Goal: Task Accomplishment & Management: Use online tool/utility

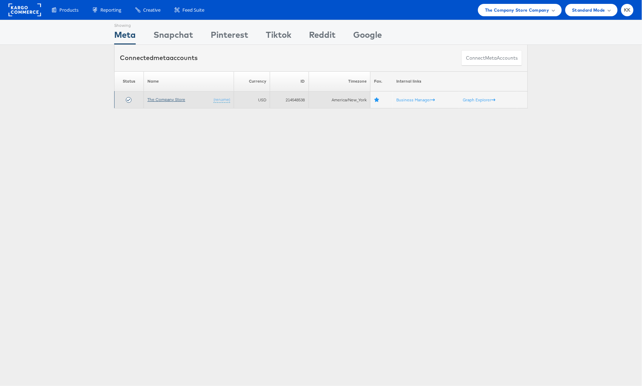
click at [155, 99] on link "The Company Store" at bounding box center [166, 99] width 38 height 5
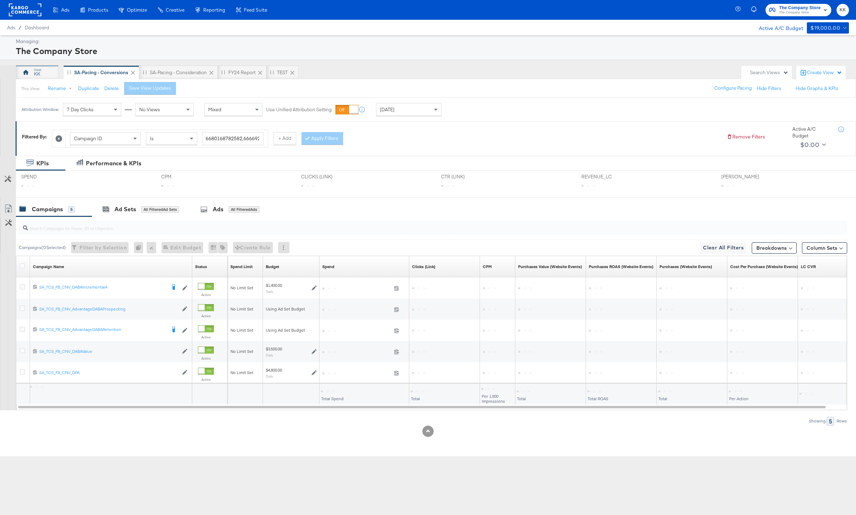
click at [33, 70] on div "KK" at bounding box center [37, 72] width 42 height 14
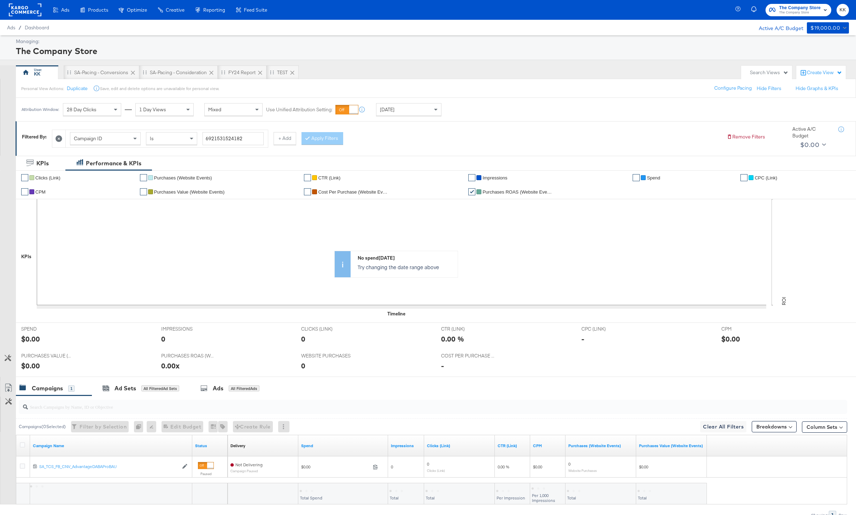
click at [400, 113] on div "[DATE]" at bounding box center [408, 110] width 65 height 12
click at [453, 112] on icon at bounding box center [450, 109] width 5 height 5
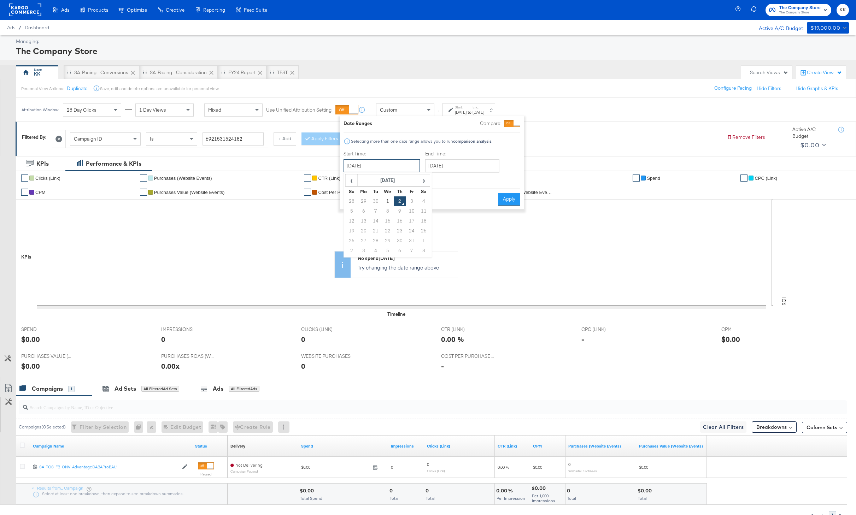
click at [373, 165] on input "[DATE]" at bounding box center [382, 165] width 76 height 13
click at [387, 177] on th "[DATE]" at bounding box center [388, 181] width 60 height 12
click at [346, 177] on span "‹" at bounding box center [349, 180] width 6 height 11
click at [378, 232] on td "Oct" at bounding box center [377, 231] width 21 height 18
click at [365, 202] on td "30" at bounding box center [364, 202] width 12 height 10
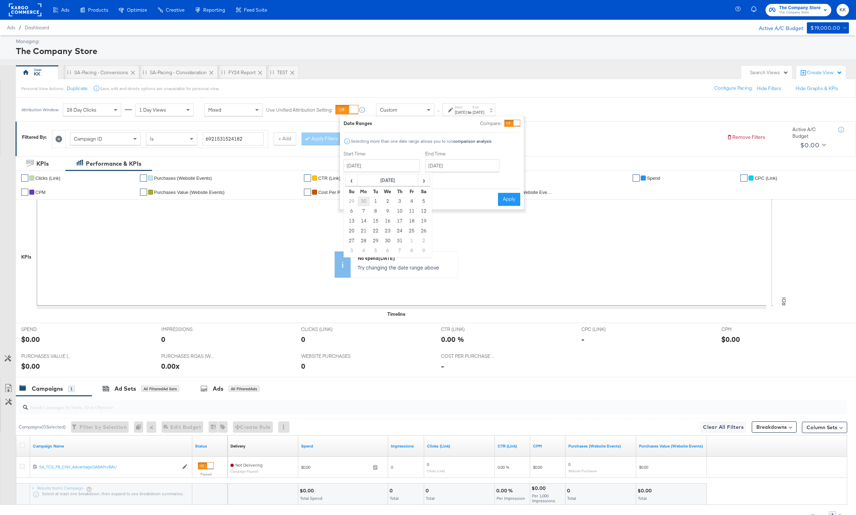
type input "[DATE]"
click at [462, 170] on input "[DATE]" at bounding box center [464, 165] width 74 height 13
click at [504, 179] on span "›" at bounding box center [507, 180] width 11 height 11
click at [434, 255] on td "30" at bounding box center [435, 251] width 12 height 10
type input "[DATE]"
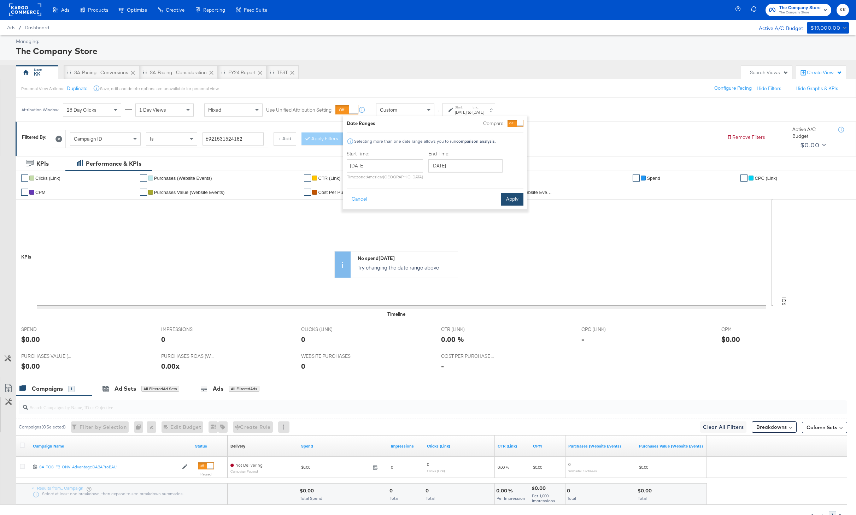
click at [514, 199] on button "Apply" at bounding box center [512, 199] width 22 height 13
click at [59, 136] on icon at bounding box center [58, 139] width 7 height 7
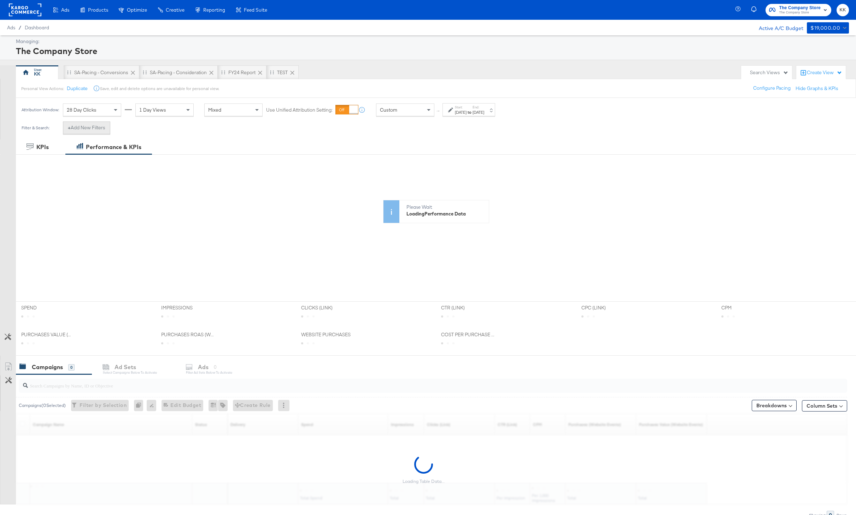
click at [88, 131] on button "+ Add New Filters" at bounding box center [86, 128] width 47 height 13
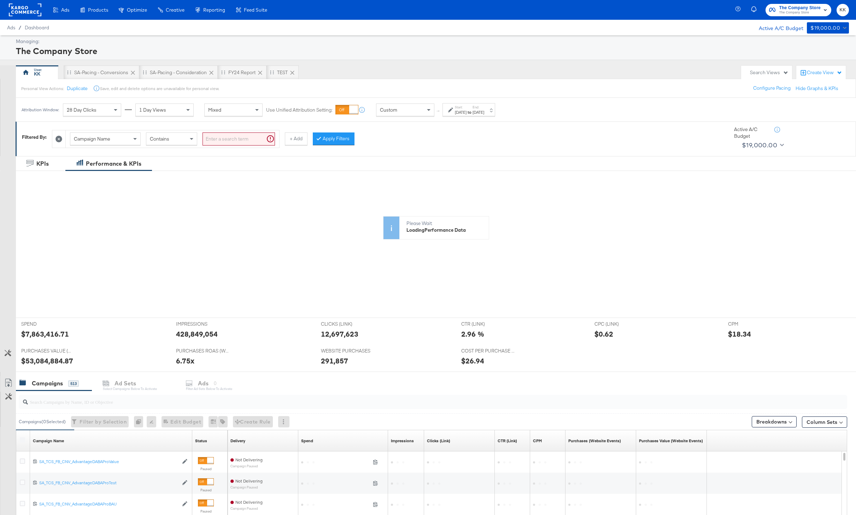
click at [99, 142] on div "Campaign Name" at bounding box center [105, 139] width 70 height 12
click at [56, 139] on button at bounding box center [58, 138] width 7 height 7
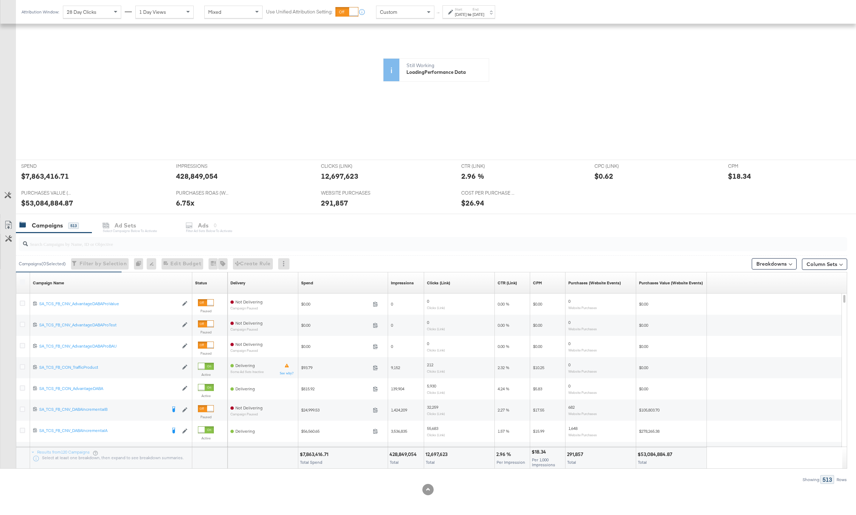
scroll to position [0, 0]
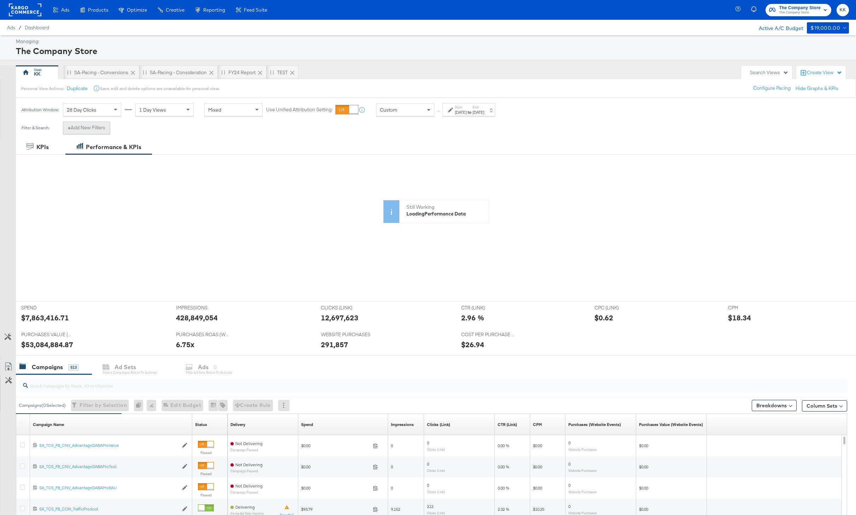
click at [93, 127] on button "+ Add New Filters" at bounding box center [86, 128] width 47 height 13
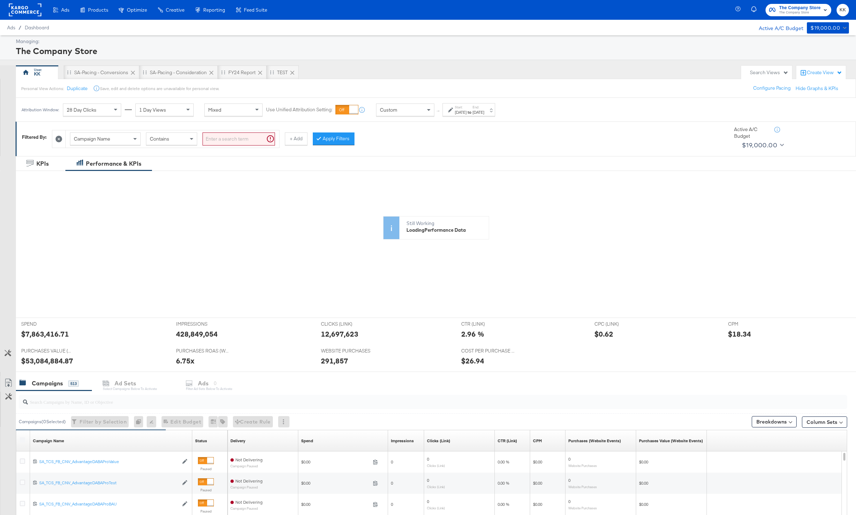
click at [99, 142] on span "Campaign Name" at bounding box center [92, 139] width 36 height 6
click at [233, 142] on input "search" at bounding box center [239, 139] width 72 height 13
type input "_pp"
click at [312, 142] on button "Apply Filters" at bounding box center [322, 139] width 42 height 13
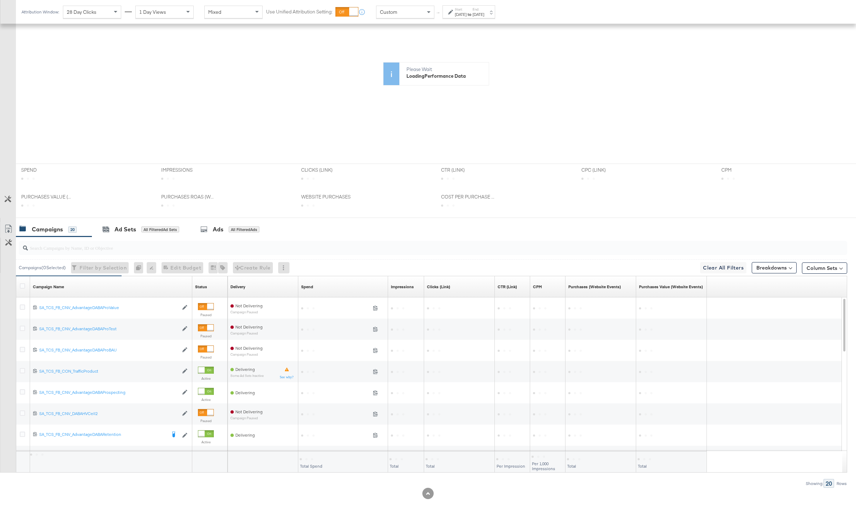
scroll to position [158, 0]
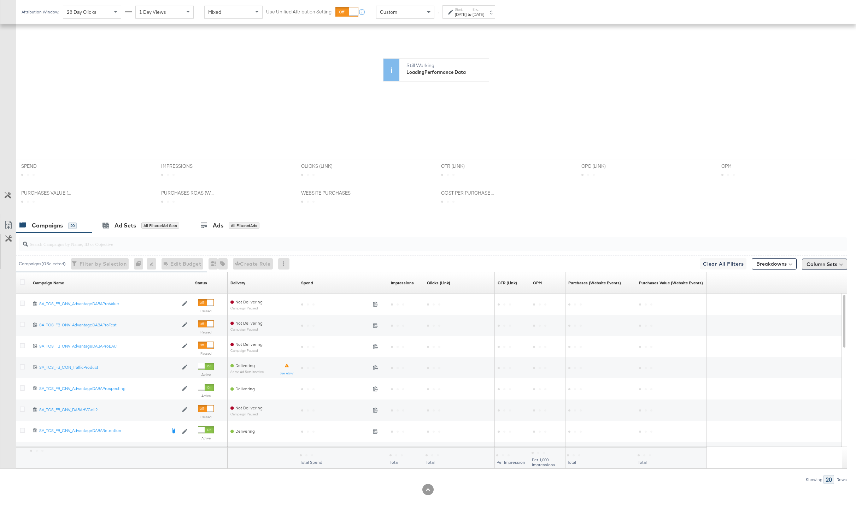
click at [818, 266] on button "Column Sets" at bounding box center [824, 264] width 45 height 11
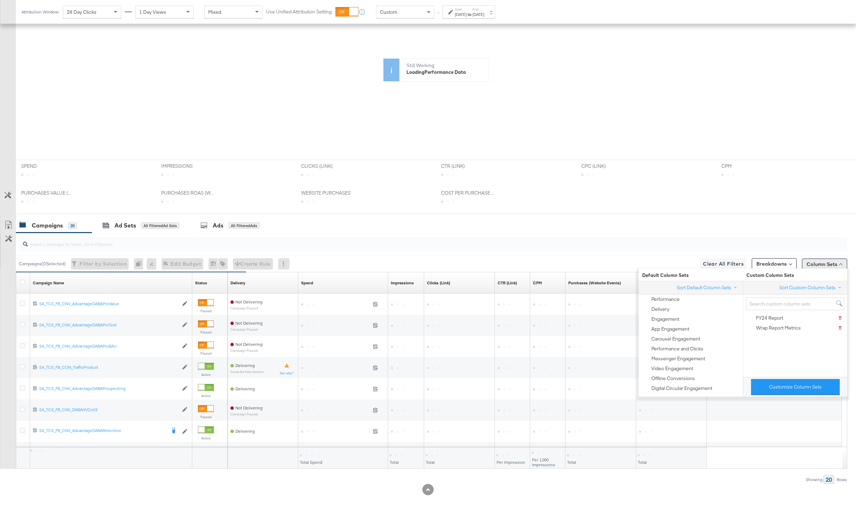
click at [818, 266] on button "Column Sets" at bounding box center [824, 264] width 45 height 11
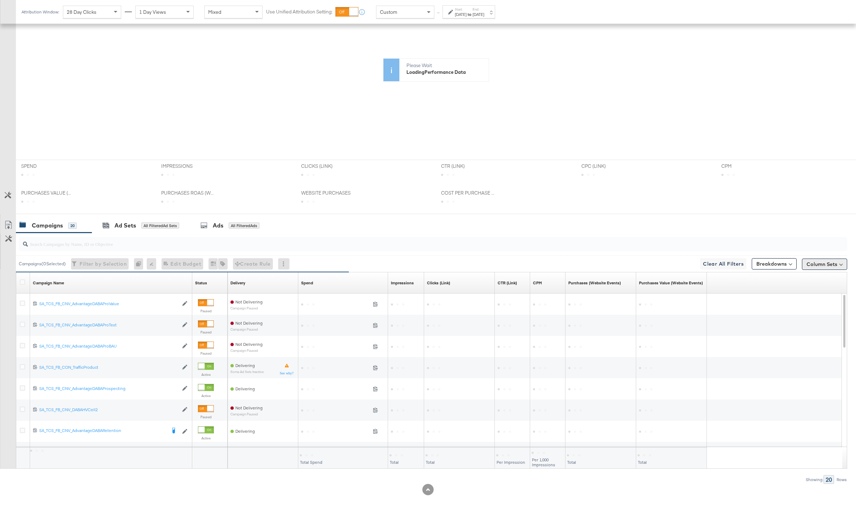
click at [816, 260] on button "Column Sets" at bounding box center [824, 264] width 45 height 11
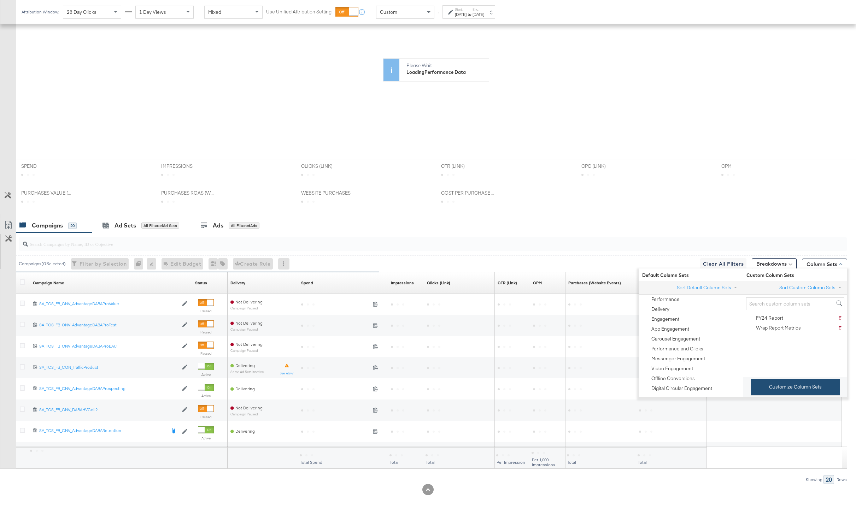
click at [771, 380] on button "Customize Column Sets" at bounding box center [795, 387] width 89 height 16
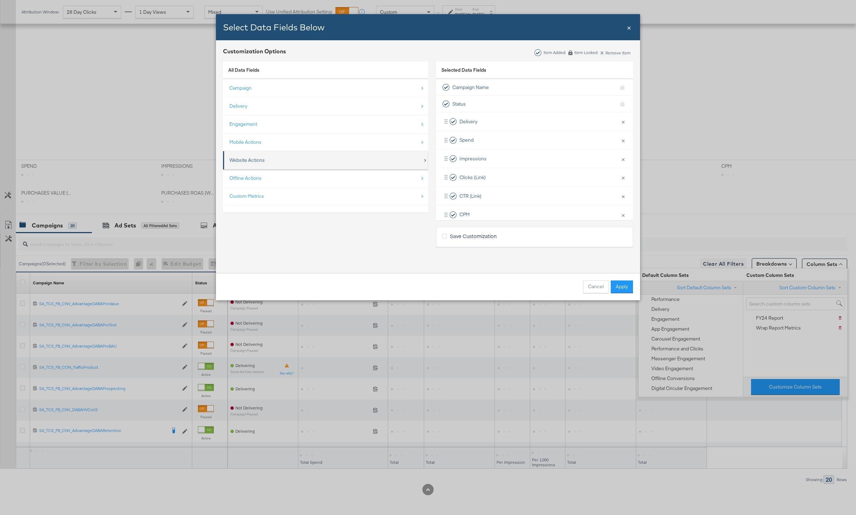
click at [274, 163] on div "Website Actions" at bounding box center [325, 160] width 193 height 14
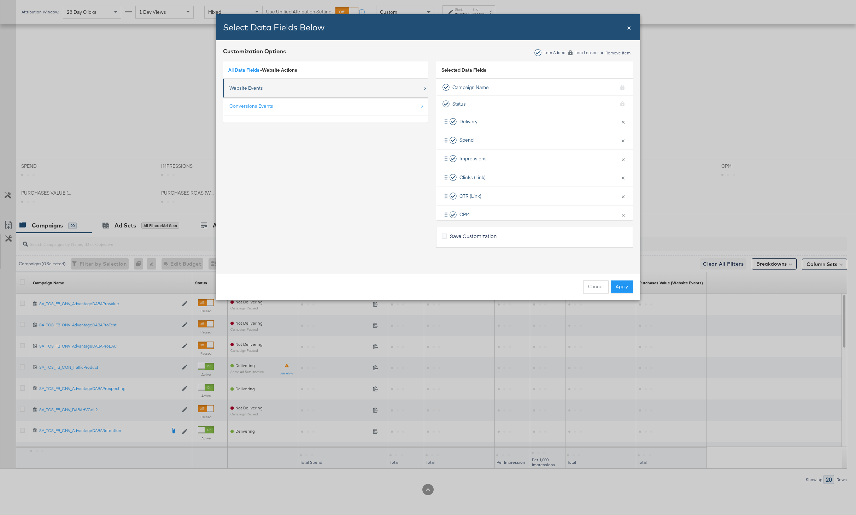
click at [257, 92] on div "Website Events" at bounding box center [325, 88] width 193 height 14
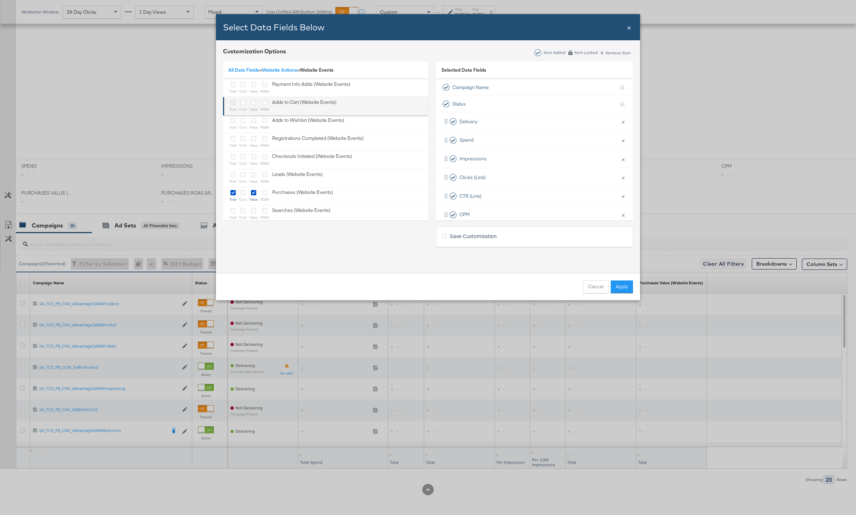
click at [232, 102] on icon "Bulk Add Locations Modal" at bounding box center [232, 102] width 5 height 5
click at [0, 0] on input "Bulk Add Locations Modal" at bounding box center [0, 0] width 0 height 0
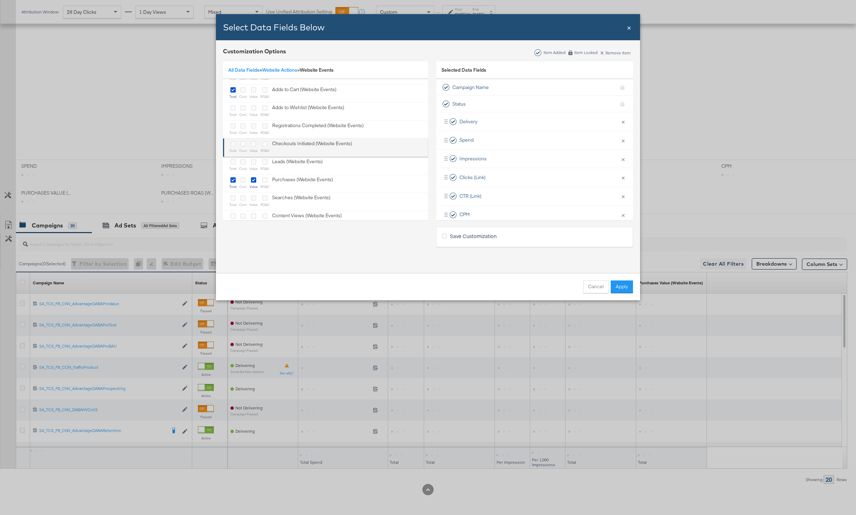
scroll to position [24, 0]
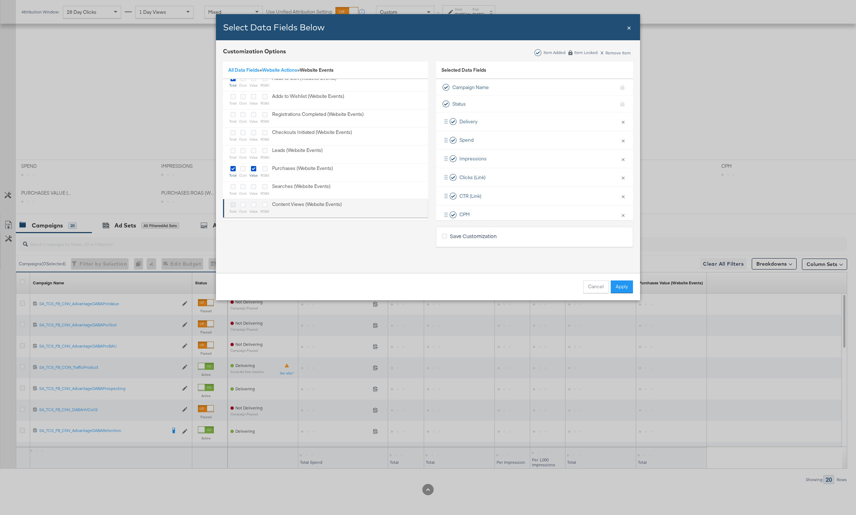
click at [235, 206] on icon "Bulk Add Locations Modal" at bounding box center [232, 204] width 5 height 5
click at [0, 0] on input "Bulk Add Locations Modal" at bounding box center [0, 0] width 0 height 0
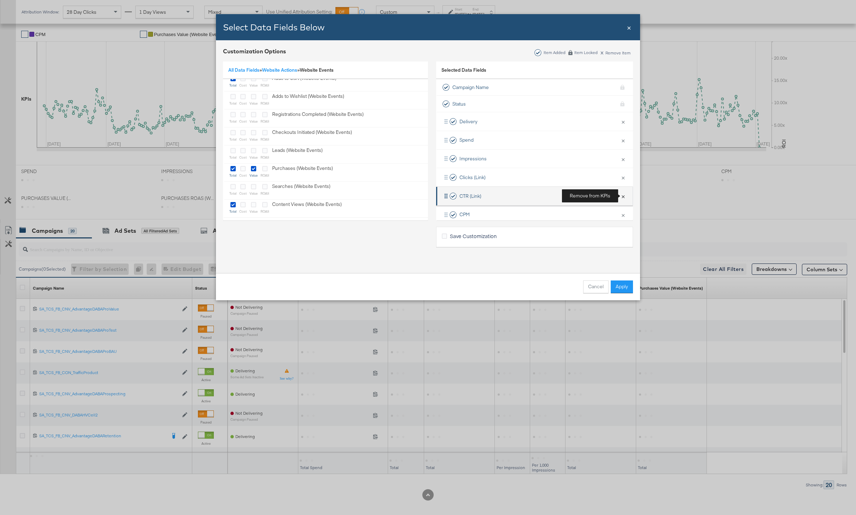
click at [624, 196] on button "×" at bounding box center [623, 196] width 9 height 15
drag, startPoint x: 488, startPoint y: 209, endPoint x: 488, endPoint y: 155, distance: 54.4
click at [488, 155] on div "Delivery × Remove from KPIs Spend × Remove from KPIs Impressions × Remove from …" at bounding box center [534, 145] width 197 height 149
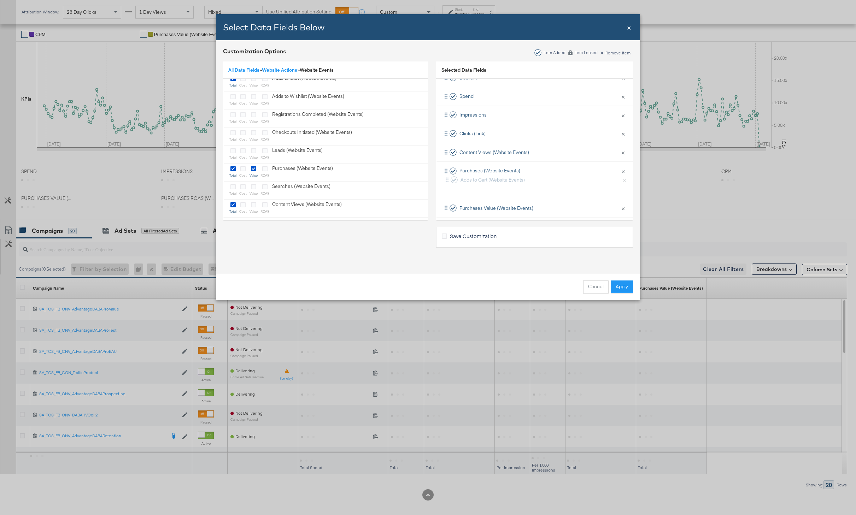
scroll to position [45, 0]
drag, startPoint x: 473, startPoint y: 206, endPoint x: 474, endPoint y: 172, distance: 33.2
click at [474, 172] on div "Delivery × Remove from KPIs Spend × Remove from KPIs Impressions × Remove from …" at bounding box center [534, 142] width 197 height 149
drag, startPoint x: 473, startPoint y: 182, endPoint x: 473, endPoint y: 164, distance: 18.0
click at [473, 164] on div "Delivery × Remove from KPIs Spend × Remove from KPIs Impressions × Remove from …" at bounding box center [534, 142] width 197 height 149
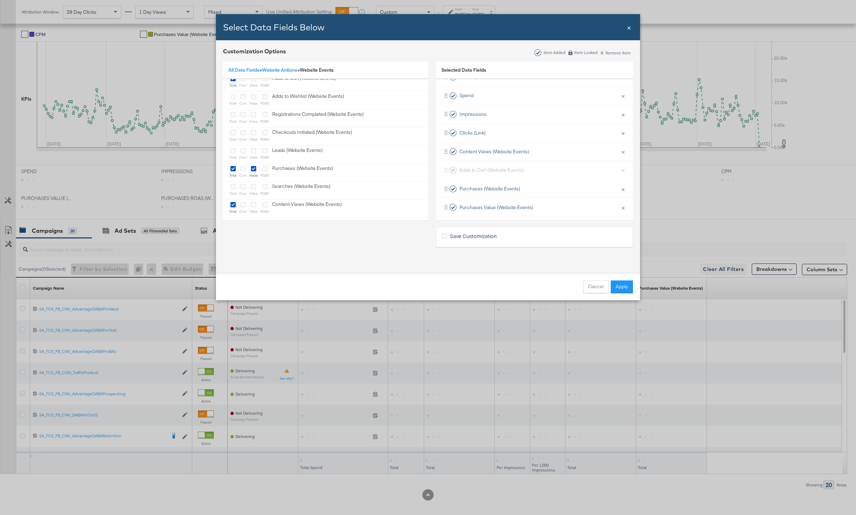
scroll to position [16, 0]
click at [619, 281] on button "Apply" at bounding box center [622, 287] width 22 height 13
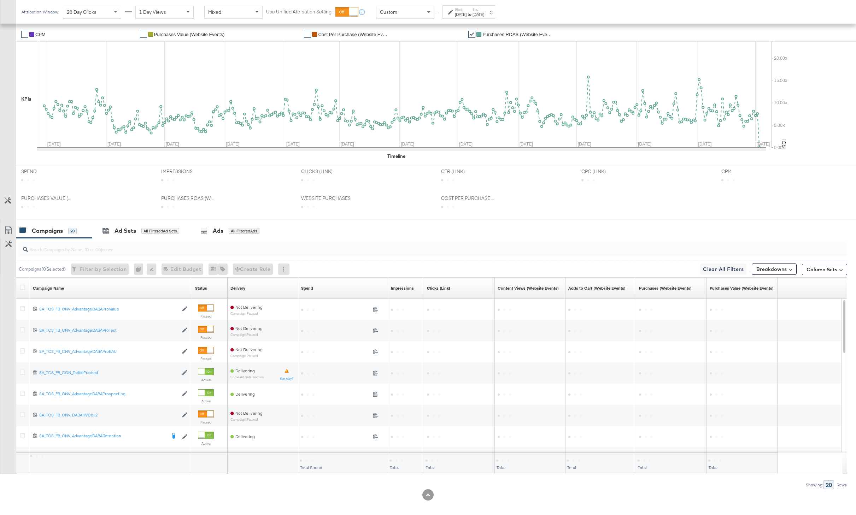
scroll to position [0, 0]
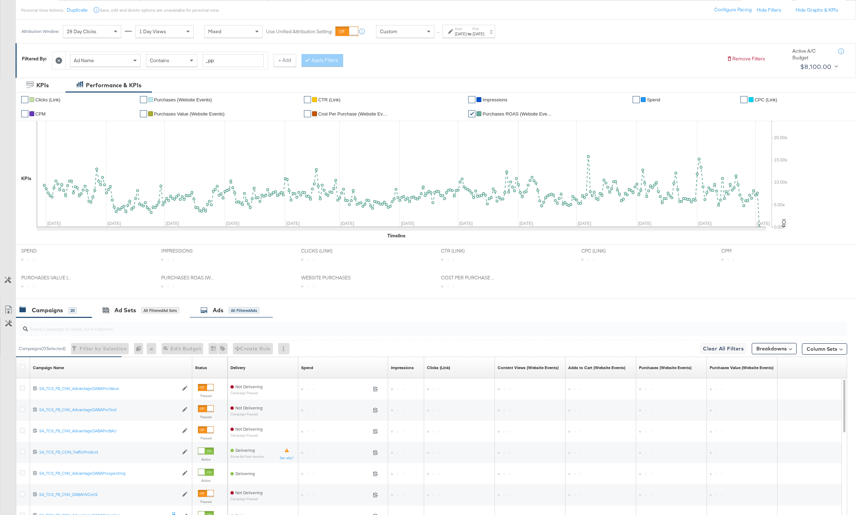
click at [242, 305] on div "Ads All Filtered Ads" at bounding box center [231, 310] width 83 height 15
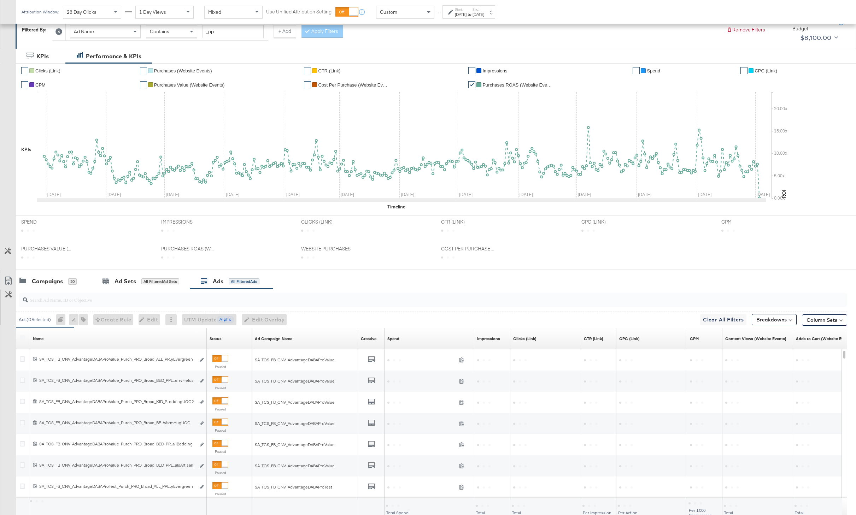
scroll to position [115, 0]
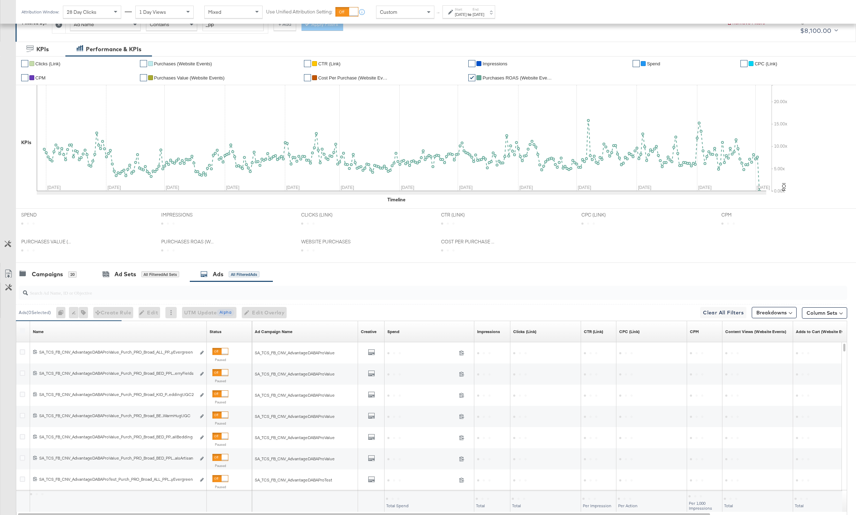
click at [820, 321] on div at bounding box center [422, 321] width 813 height 1
click at [820, 315] on button "Column Sets" at bounding box center [824, 312] width 45 height 11
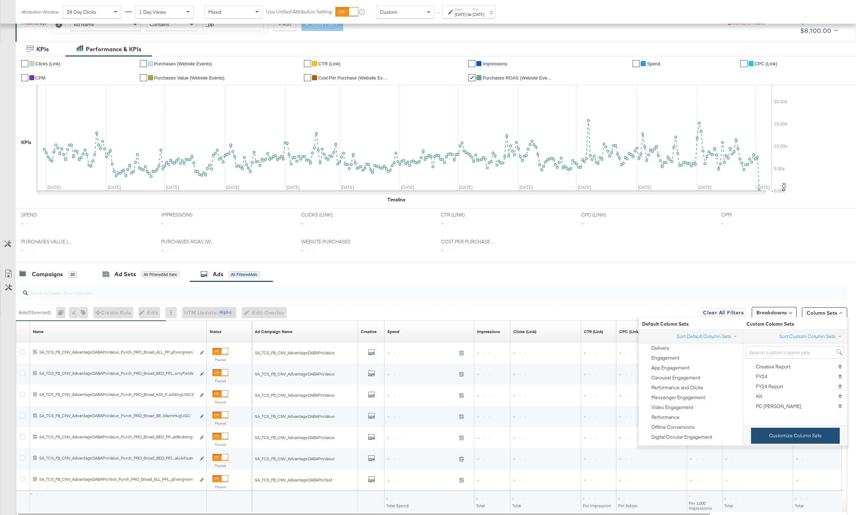
click at [773, 431] on button "Customize Column Sets" at bounding box center [795, 436] width 89 height 16
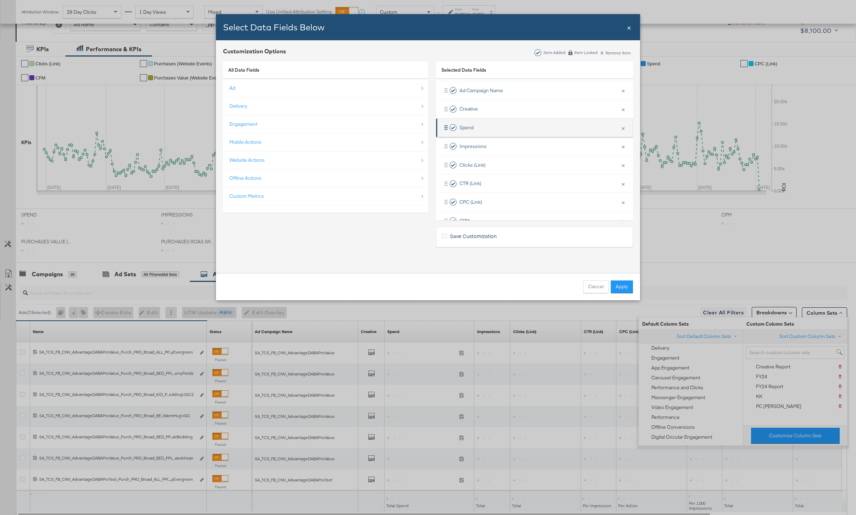
scroll to position [39, 0]
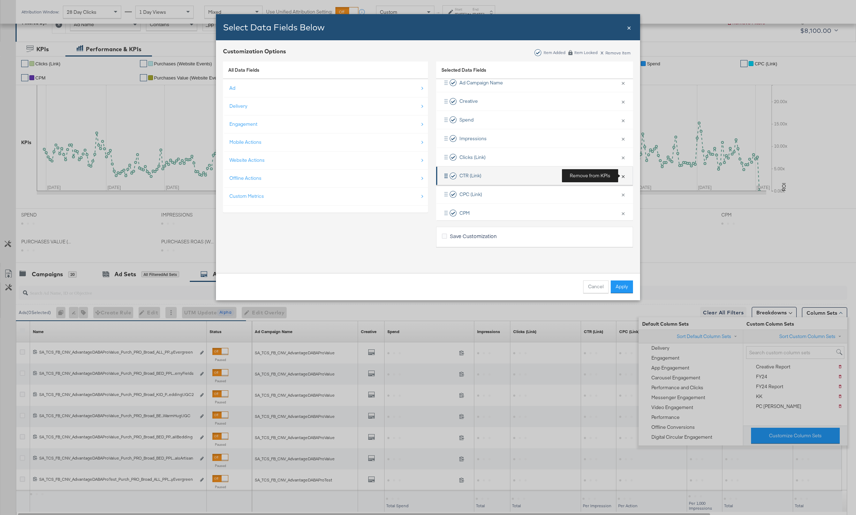
click at [620, 177] on button "×" at bounding box center [623, 176] width 9 height 15
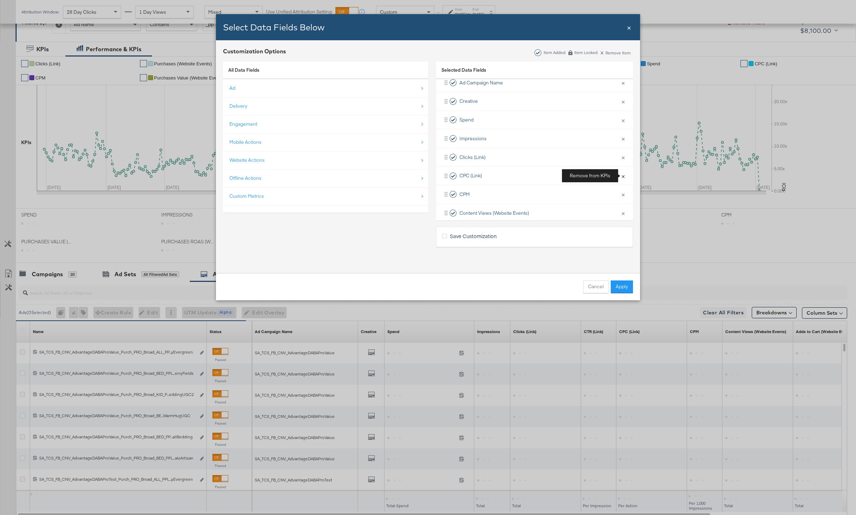
click at [620, 177] on button "×" at bounding box center [623, 176] width 9 height 15
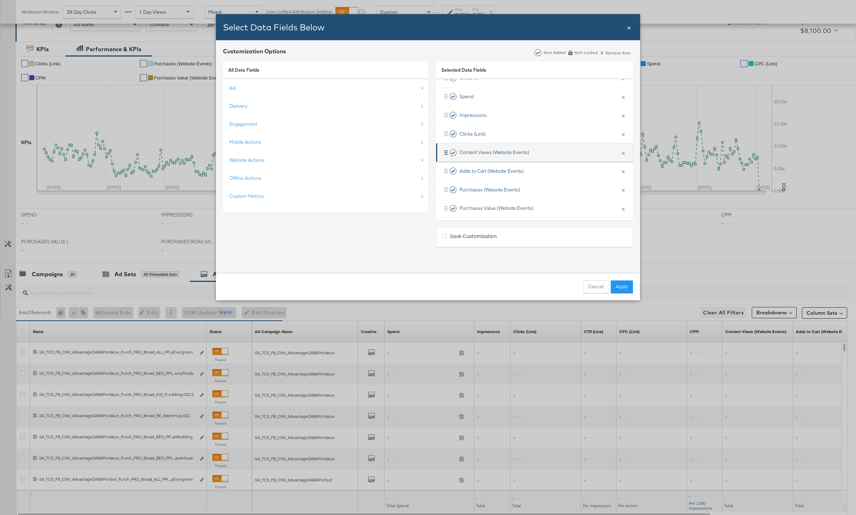
scroll to position [66, 0]
click at [623, 293] on div "Cancel Apply" at bounding box center [428, 286] width 424 height 27
click at [622, 289] on button "Apply" at bounding box center [622, 287] width 22 height 13
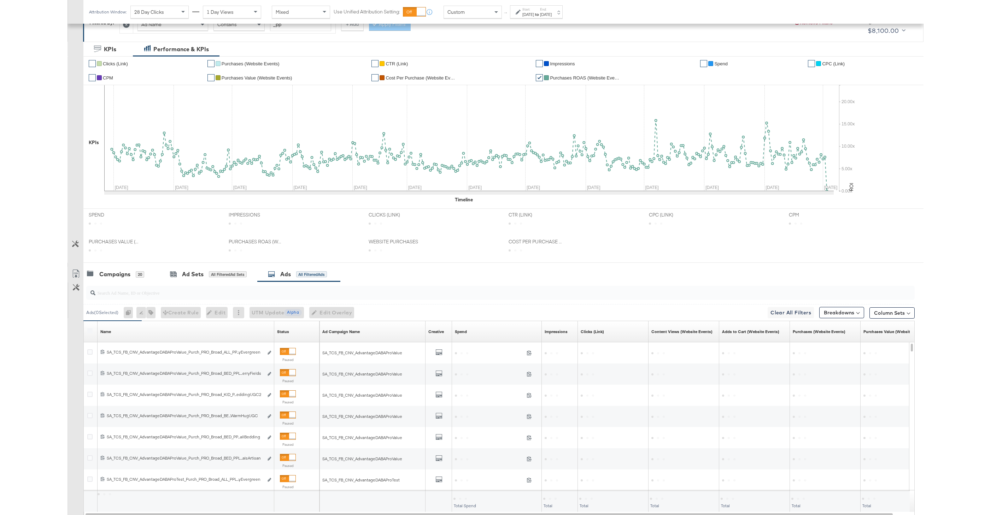
scroll to position [163, 0]
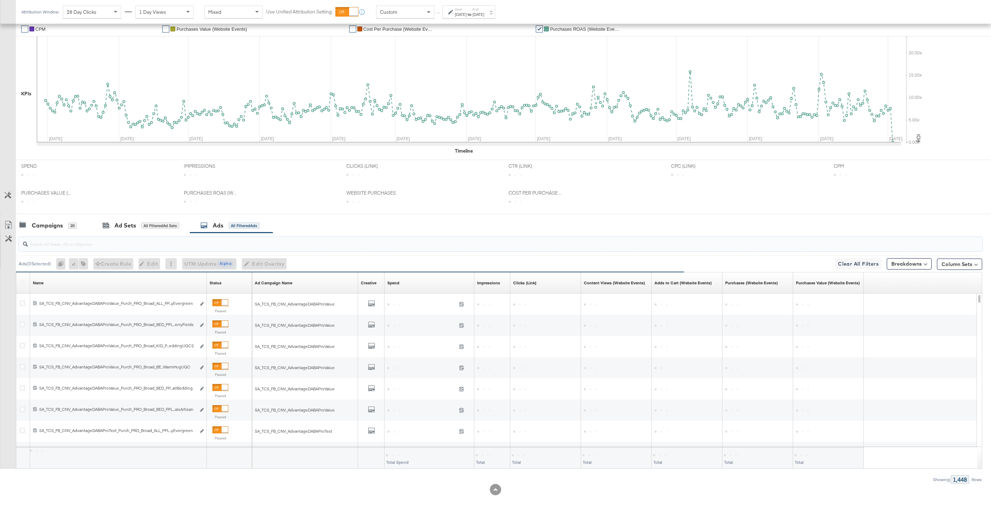
click at [58, 236] on input "search" at bounding box center [459, 241] width 863 height 14
click at [51, 231] on div "Campaigns 20" at bounding box center [54, 225] width 76 height 15
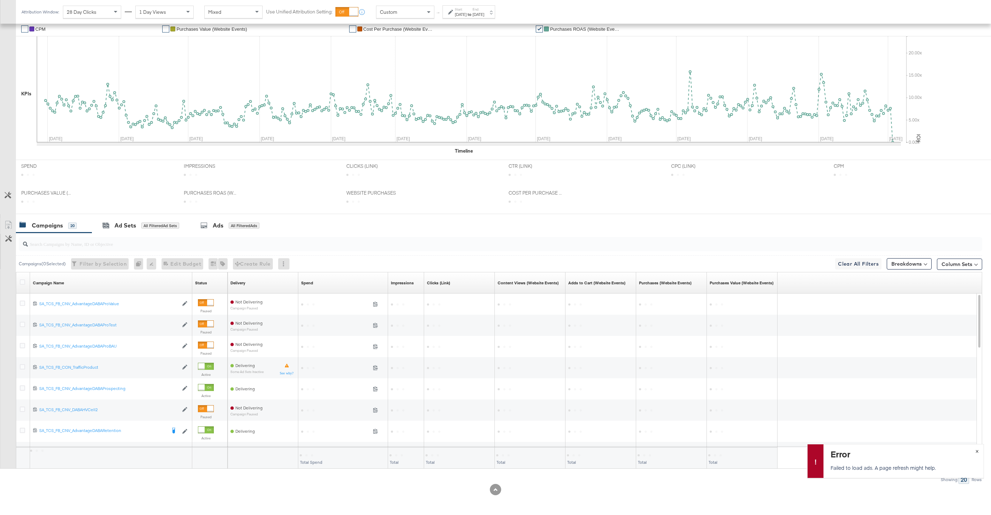
click at [856, 450] on button "×" at bounding box center [977, 451] width 13 height 13
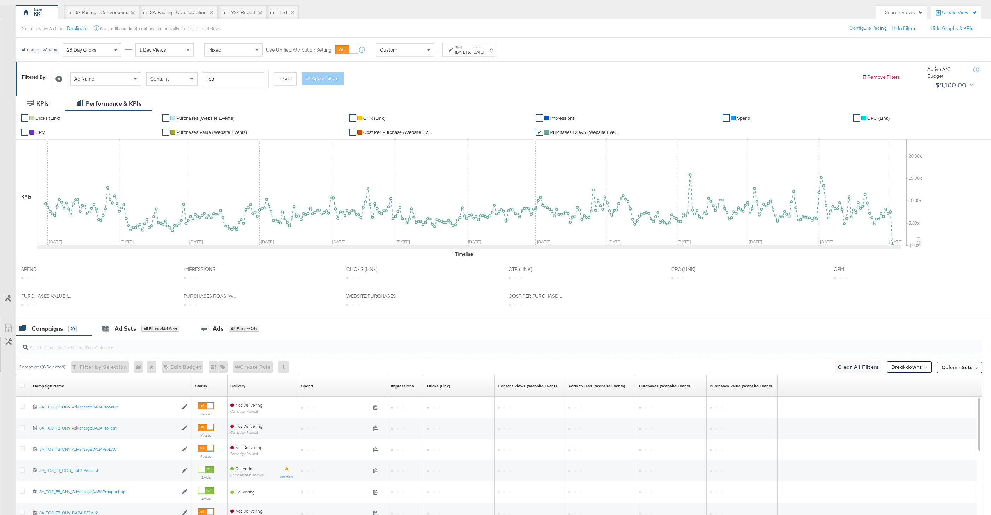
scroll to position [59, 0]
click at [60, 81] on icon at bounding box center [59, 79] width 7 height 7
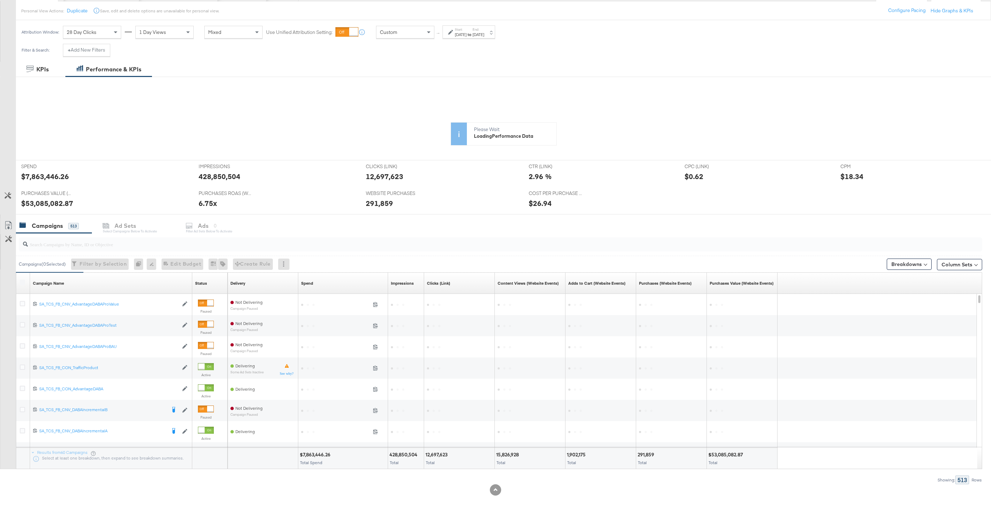
scroll to position [78, 0]
click at [308, 285] on link "Spend" at bounding box center [343, 283] width 84 height 6
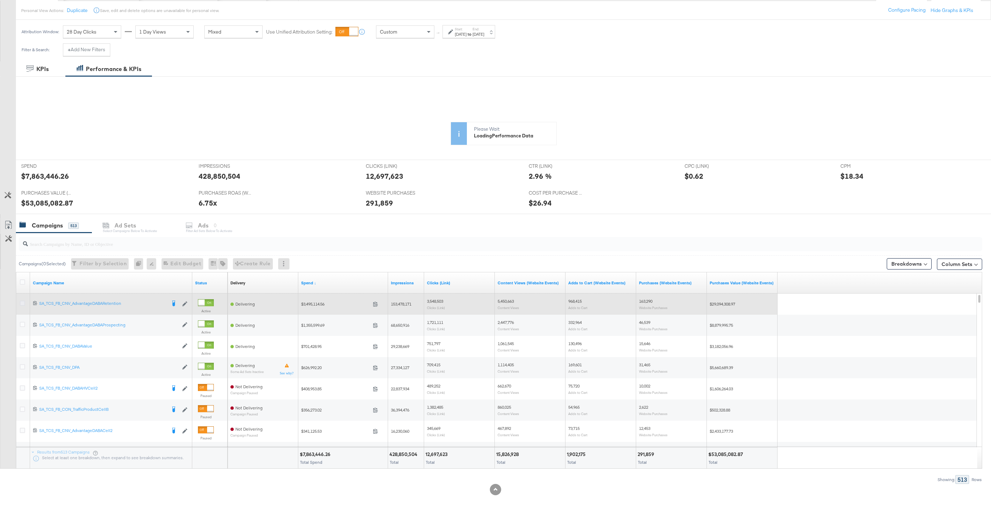
click at [23, 301] on icon at bounding box center [22, 303] width 5 height 5
click at [0, 0] on input "checkbox" at bounding box center [0, 0] width 0 height 0
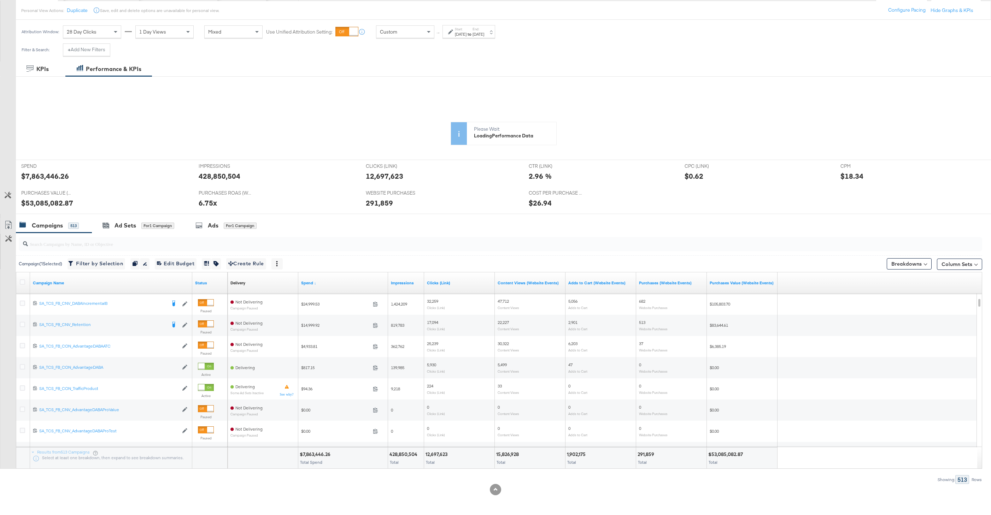
click at [495, 37] on div "Start: [DATE] to End: [DATE]" at bounding box center [469, 31] width 53 height 13
click at [465, 86] on input "[DATE]" at bounding box center [465, 87] width 74 height 13
click at [469, 101] on th "[DATE]" at bounding box center [473, 102] width 60 height 12
click at [437, 101] on th "2025" at bounding box center [472, 102] width 70 height 12
click at [464, 131] on td "2024" at bounding box center [461, 136] width 21 height 18
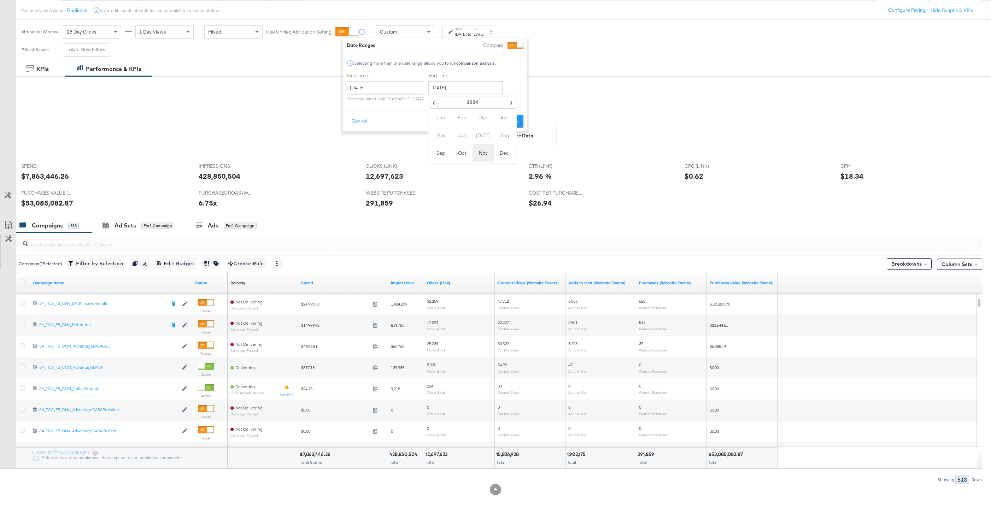
click at [476, 150] on td "Nov" at bounding box center [483, 153] width 21 height 18
click at [436, 175] on td "1" at bounding box center [436, 173] width 12 height 10
type input "[DATE]"
click at [504, 123] on button "Apply" at bounding box center [510, 121] width 22 height 13
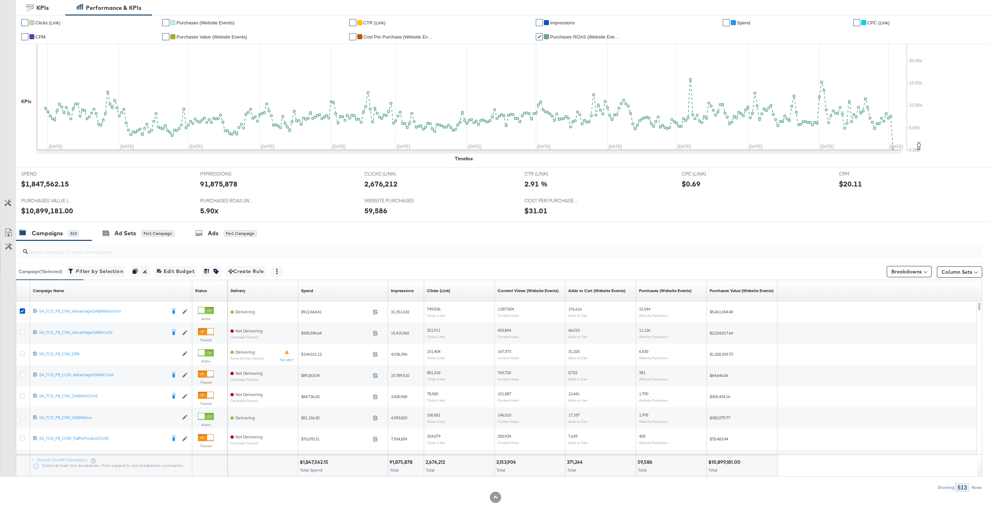
scroll to position [147, 0]
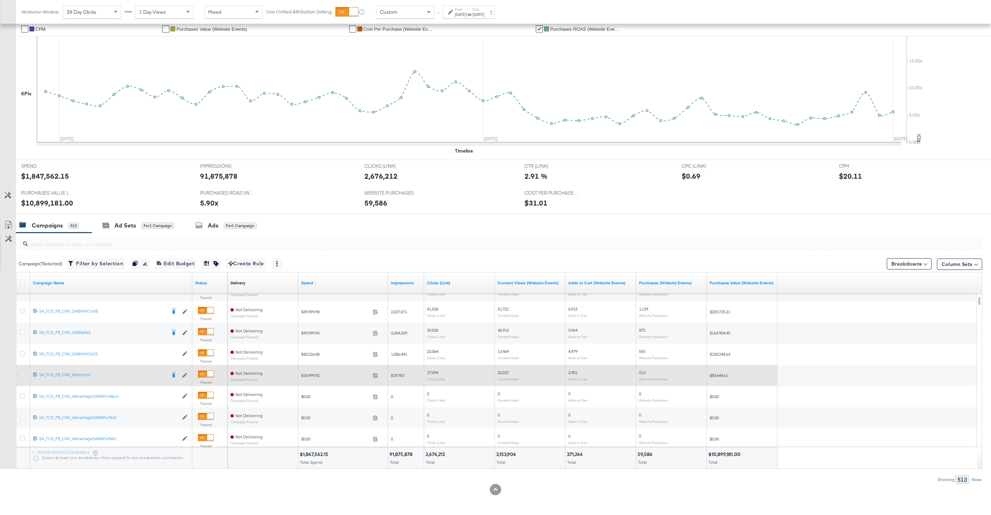
click at [21, 373] on icon at bounding box center [22, 374] width 5 height 5
click at [0, 0] on input "checkbox" at bounding box center [0, 0] width 0 height 0
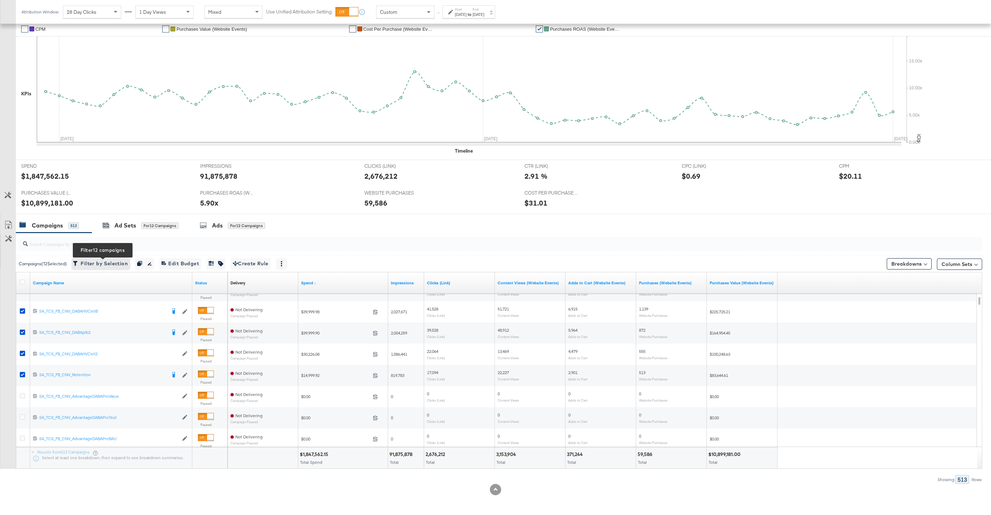
click at [105, 263] on span "Filter by Selection Filter 12 campaigns" at bounding box center [100, 263] width 53 height 9
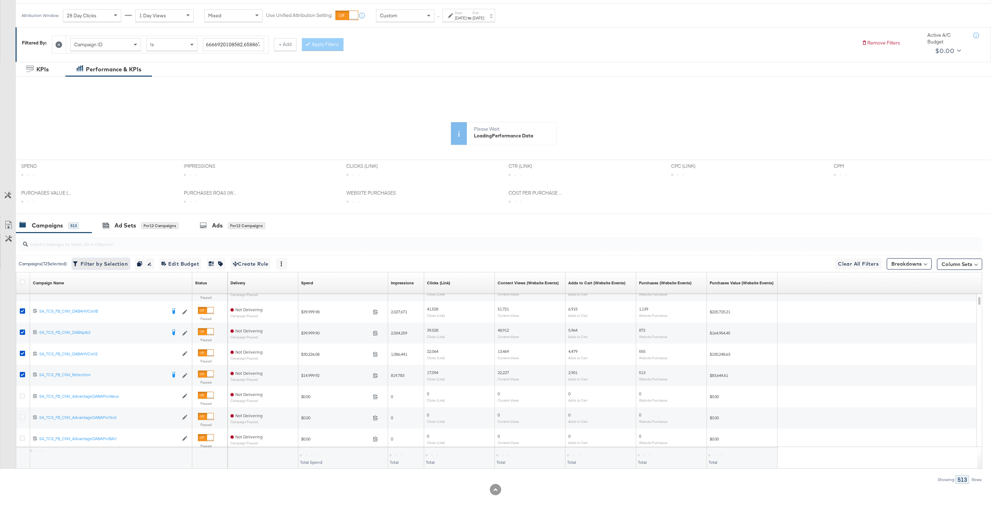
scroll to position [0, 0]
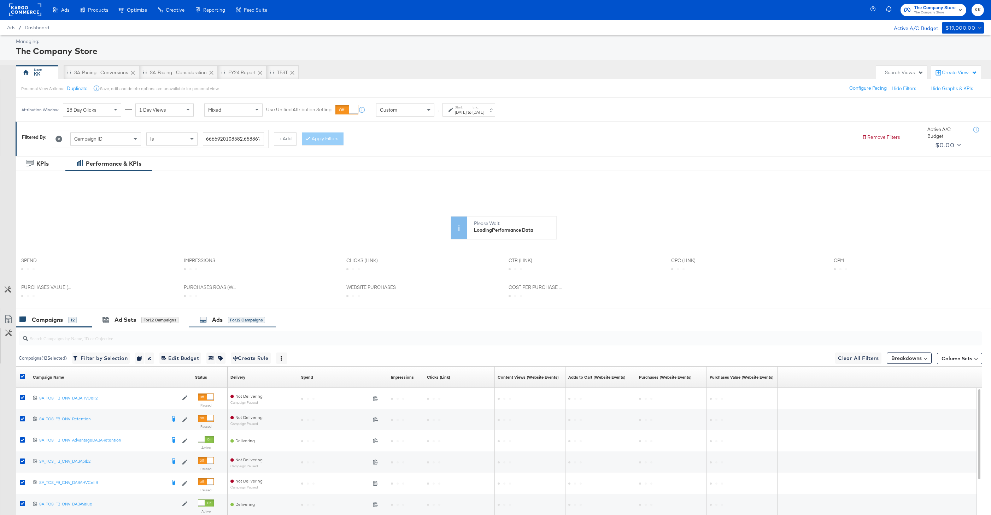
click at [217, 319] on div "Ads" at bounding box center [217, 320] width 11 height 8
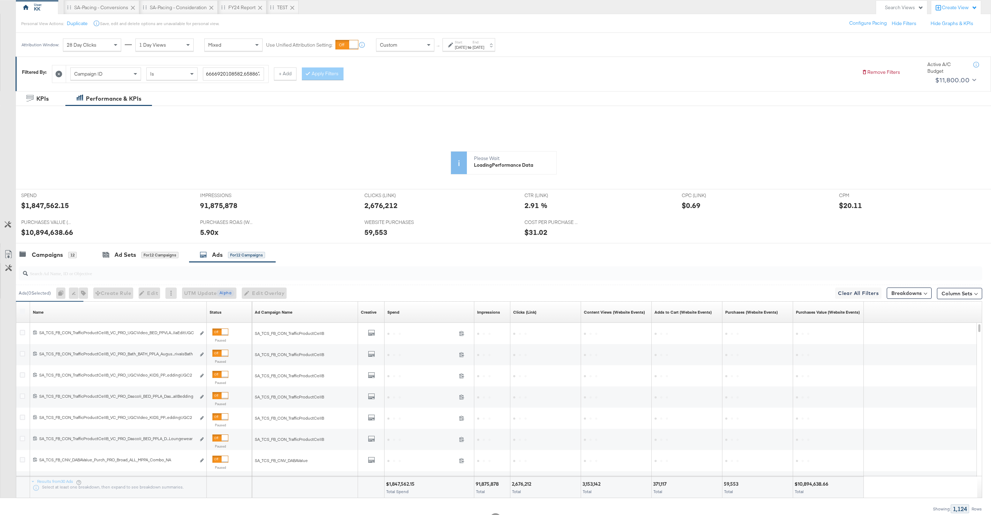
scroll to position [94, 0]
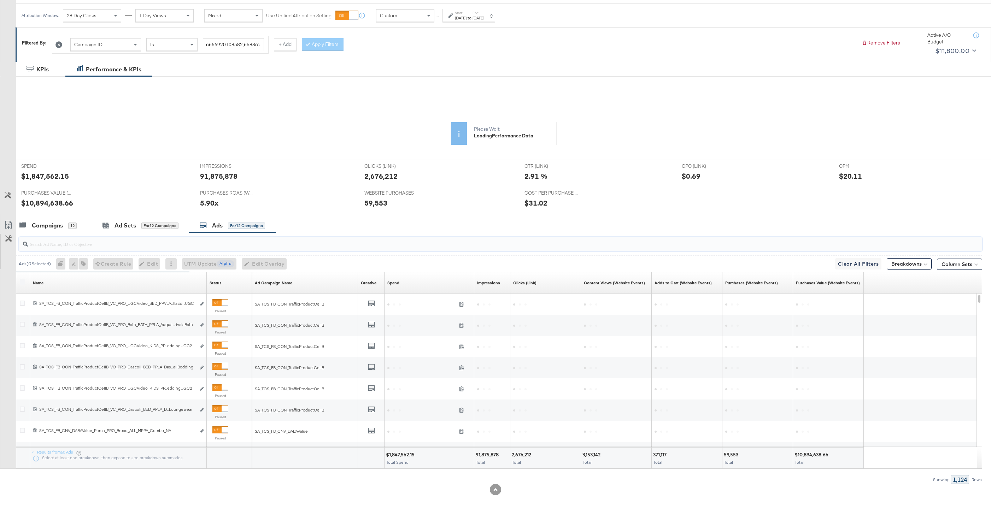
click at [94, 247] on input "search" at bounding box center [459, 241] width 863 height 14
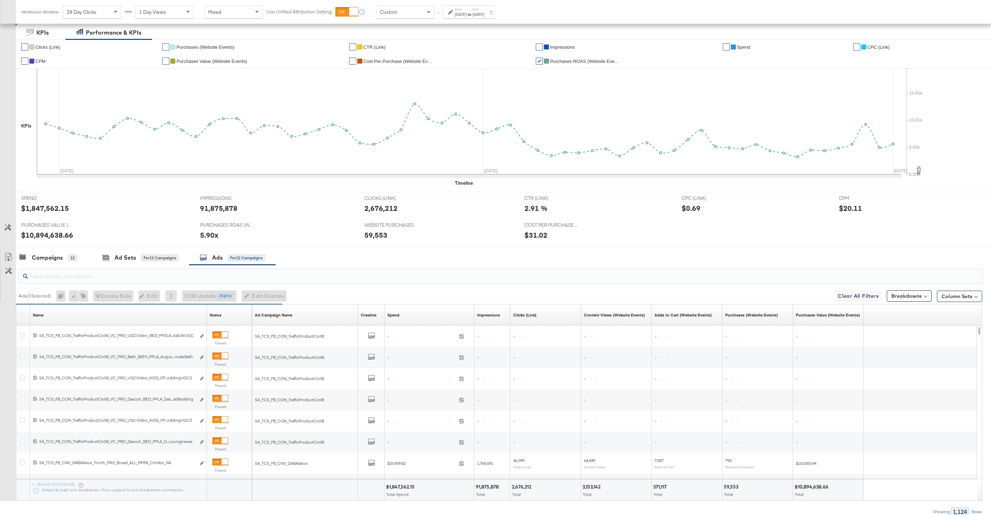
scroll to position [163, 0]
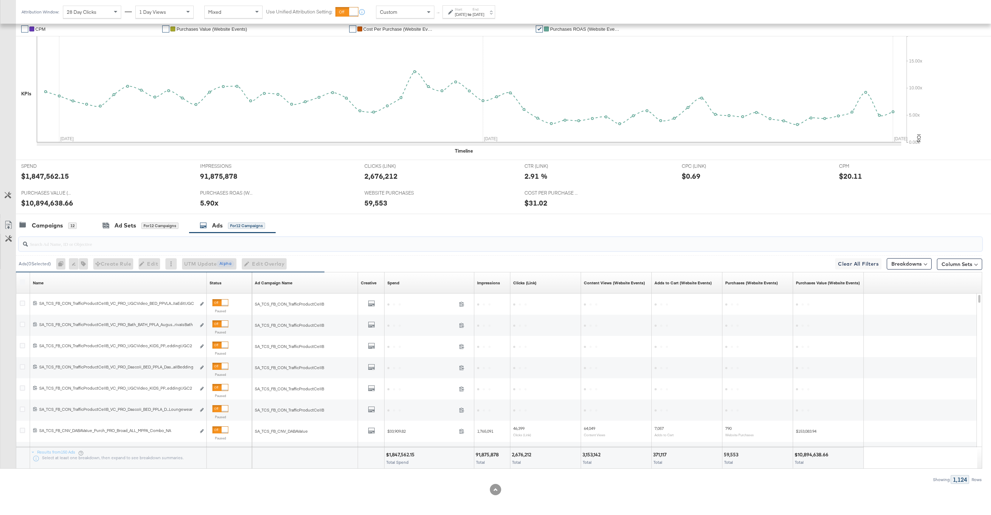
click at [111, 243] on input "search" at bounding box center [459, 241] width 863 height 14
type input "_pp"
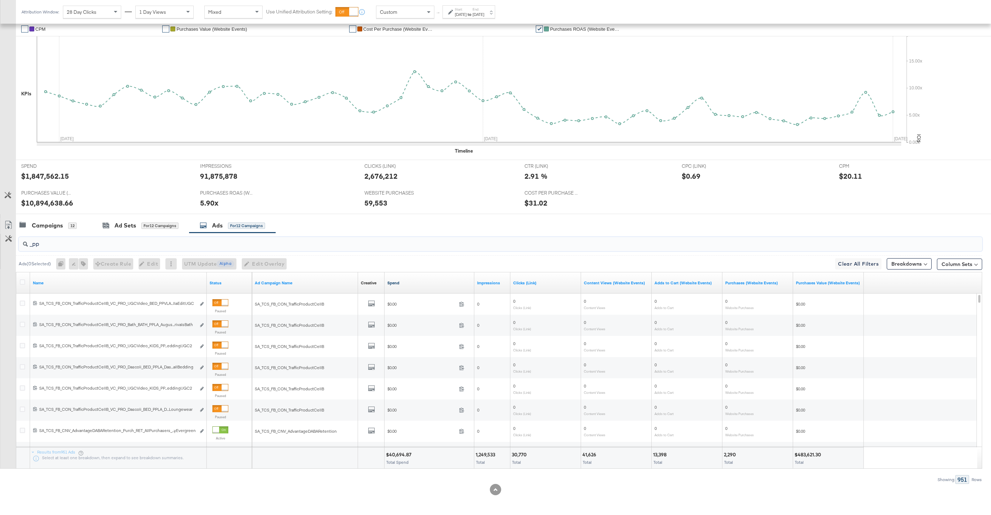
click at [394, 281] on link "Spend" at bounding box center [429, 283] width 84 height 6
click at [21, 283] on icon at bounding box center [22, 282] width 5 height 5
click at [0, 0] on input "checkbox" at bounding box center [0, 0] width 0 height 0
click at [5, 224] on icon at bounding box center [8, 225] width 8 height 8
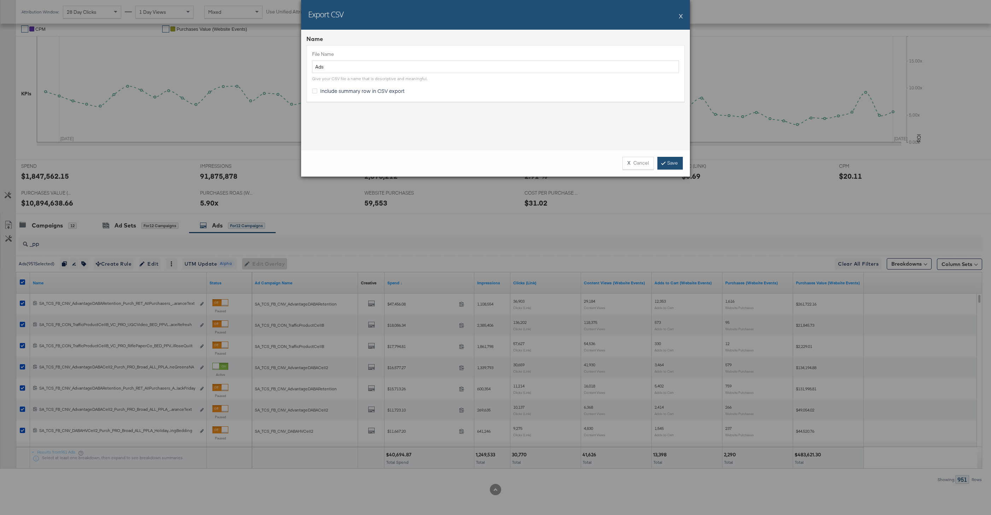
click at [663, 164] on icon at bounding box center [663, 163] width 2 height 4
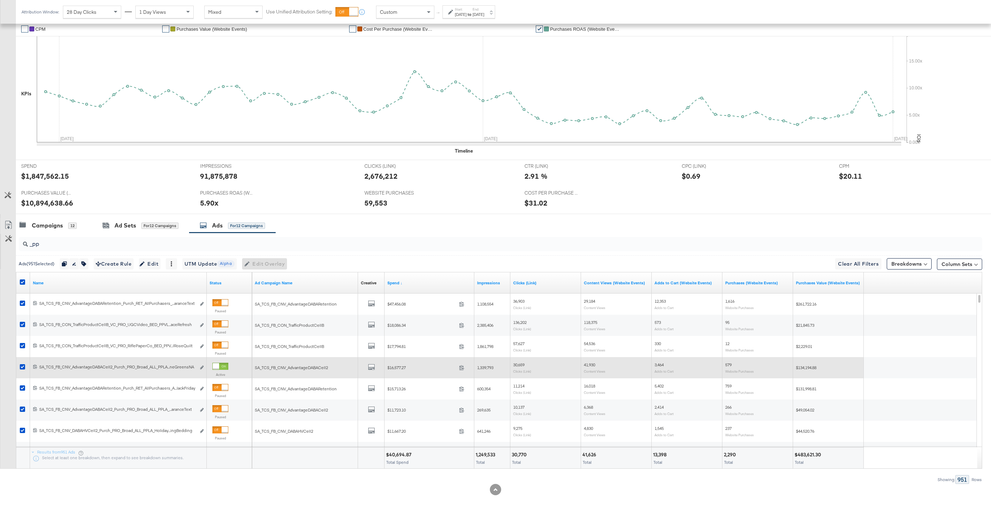
click at [219, 368] on div at bounding box center [216, 366] width 6 height 6
